Goal: Transaction & Acquisition: Book appointment/travel/reservation

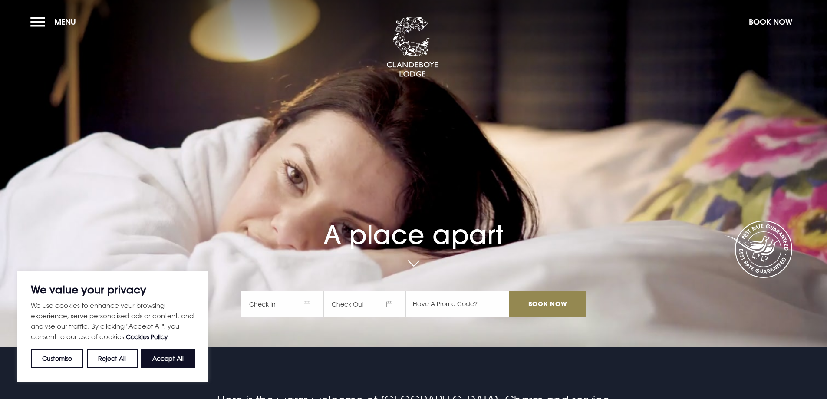
click at [461, 306] on input "text" at bounding box center [457, 304] width 103 height 26
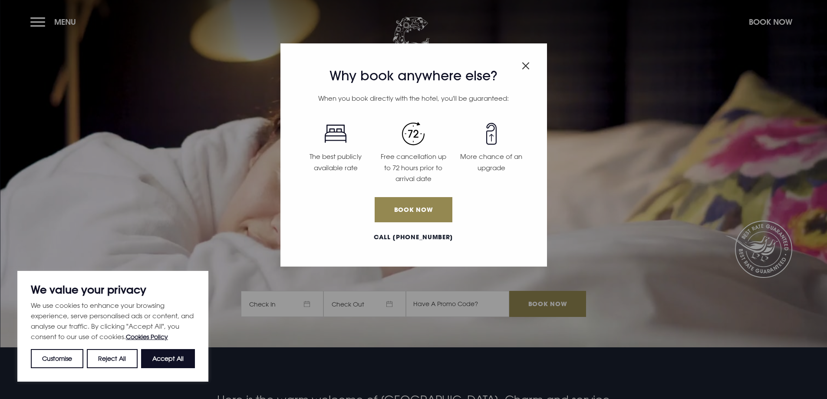
click at [527, 61] on span "Close modal" at bounding box center [526, 64] width 8 height 17
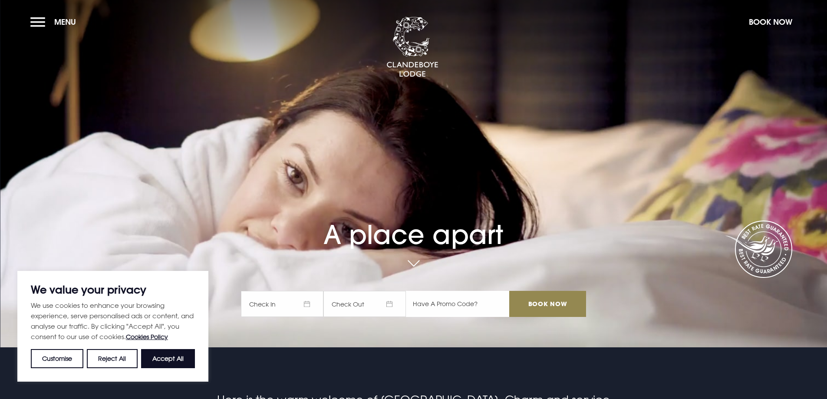
click at [451, 304] on input "text" at bounding box center [457, 304] width 103 height 26
type input "RORY20"
click at [581, 297] on input "Book Now" at bounding box center [547, 304] width 76 height 26
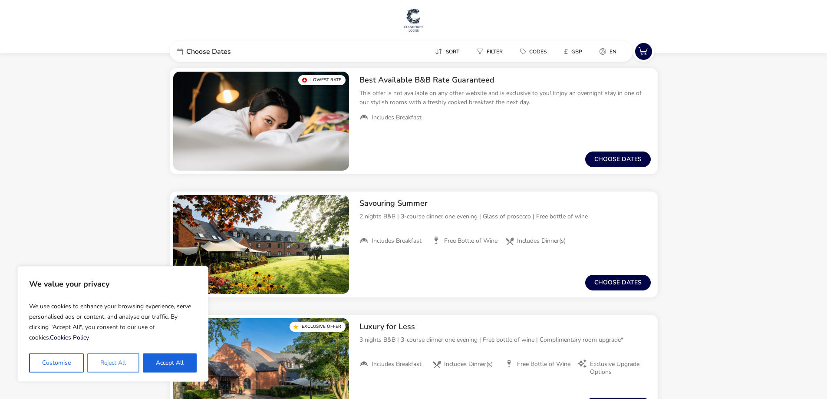
click at [125, 358] on button "Reject All" at bounding box center [113, 362] width 52 height 19
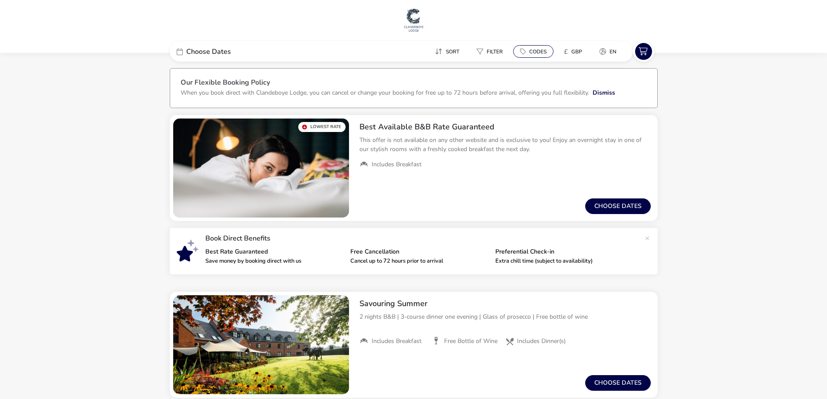
click at [536, 49] on span "Codes" at bounding box center [537, 51] width 17 height 7
click at [551, 97] on input "Code" at bounding box center [582, 98] width 125 height 21
type input "RORY20"
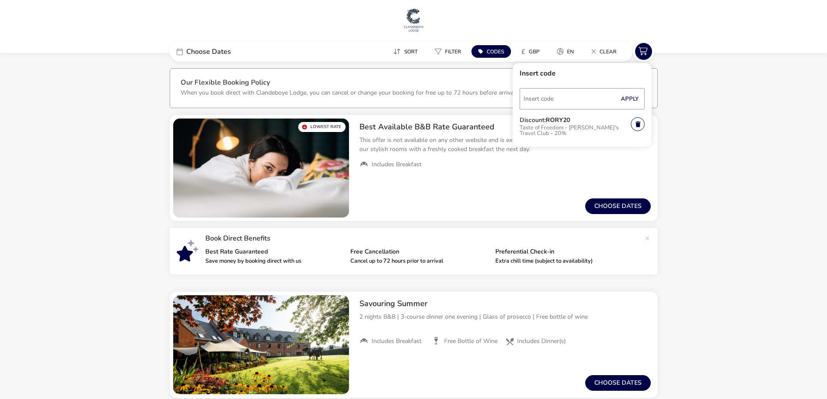
click at [466, 51] on button "Filter" at bounding box center [448, 51] width 40 height 13
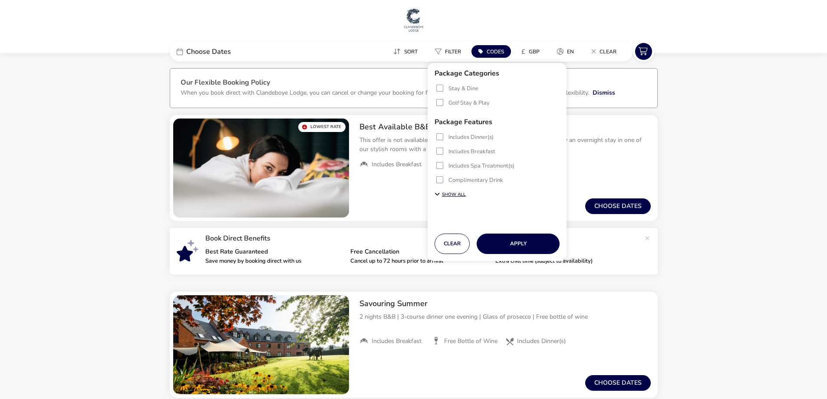
click at [435, 195] on icon at bounding box center [437, 194] width 5 height 6
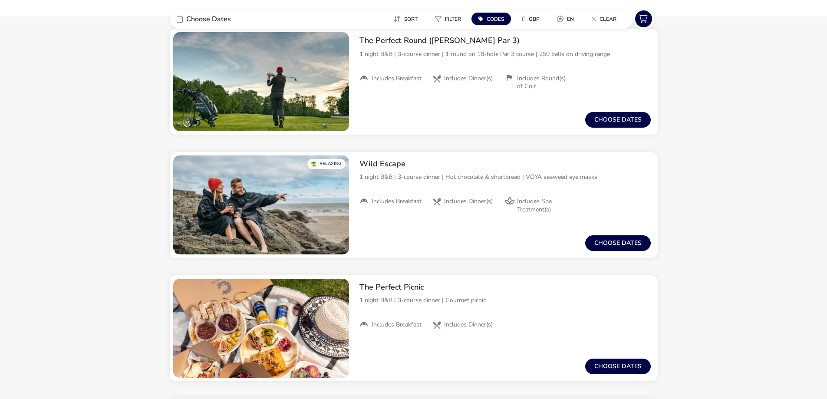
scroll to position [1317, 0]
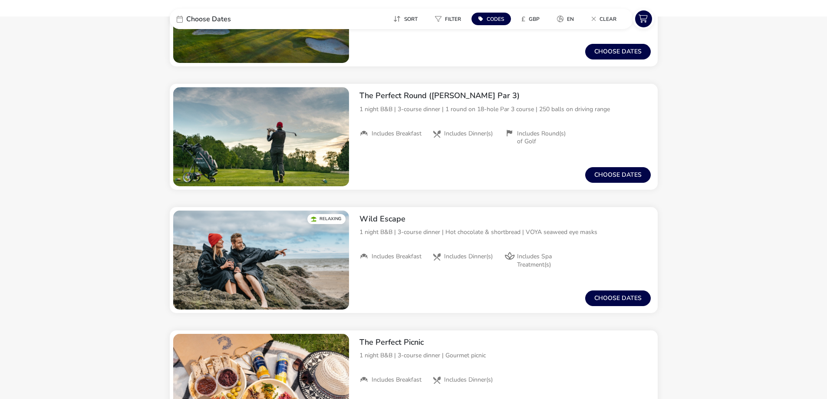
click at [493, 17] on span "Codes" at bounding box center [495, 19] width 17 height 7
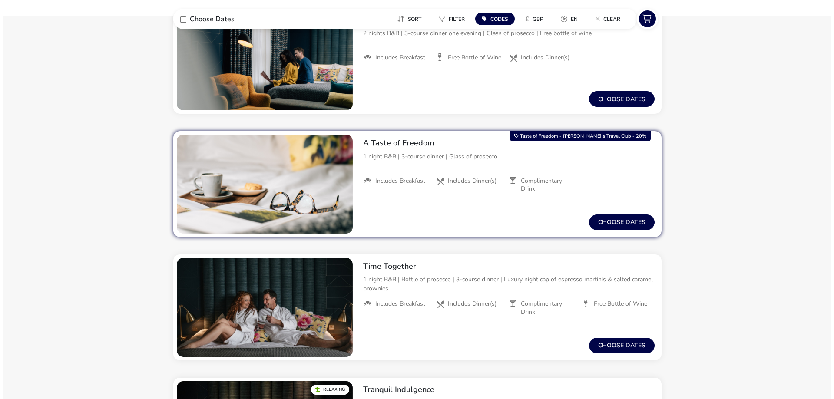
scroll to position [449, 0]
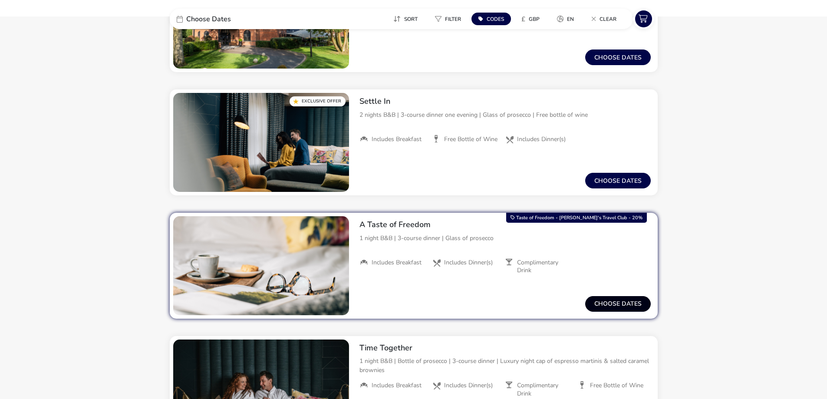
click at [613, 305] on button "Choose dates" at bounding box center [618, 304] width 66 height 16
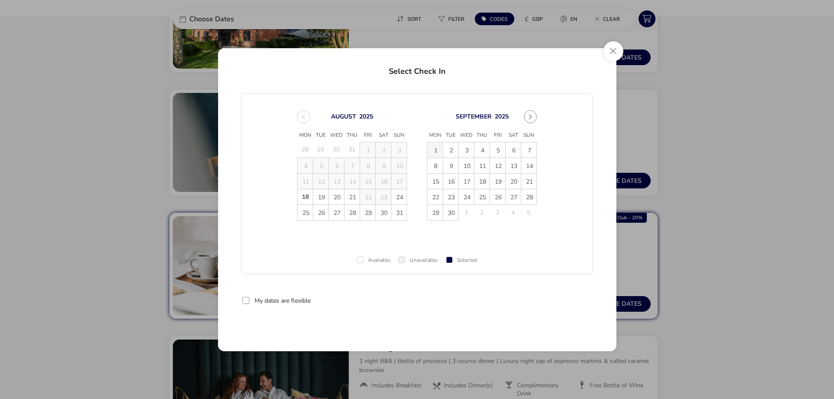
click at [435, 151] on span "1" at bounding box center [434, 149] width 15 height 15
click at [457, 150] on span "2" at bounding box center [450, 149] width 15 height 15
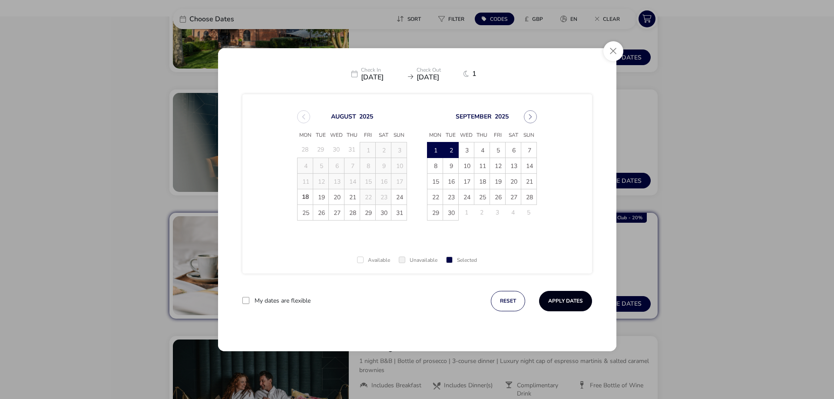
click at [565, 301] on button "Apply Dates" at bounding box center [565, 301] width 53 height 20
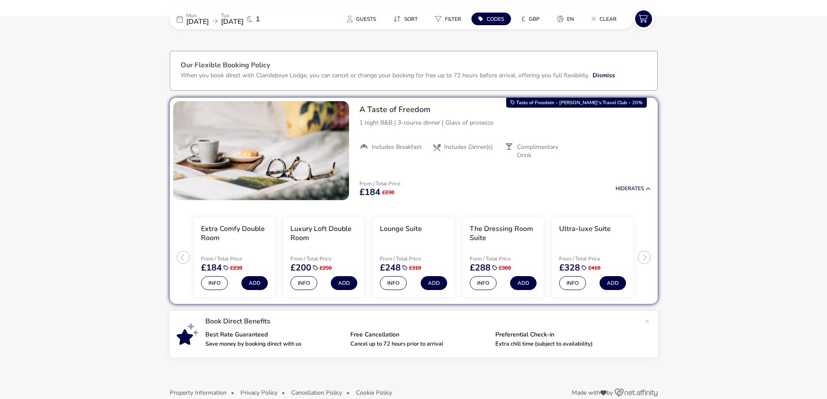
scroll to position [33, 0]
